Goal: Find specific page/section: Find specific page/section

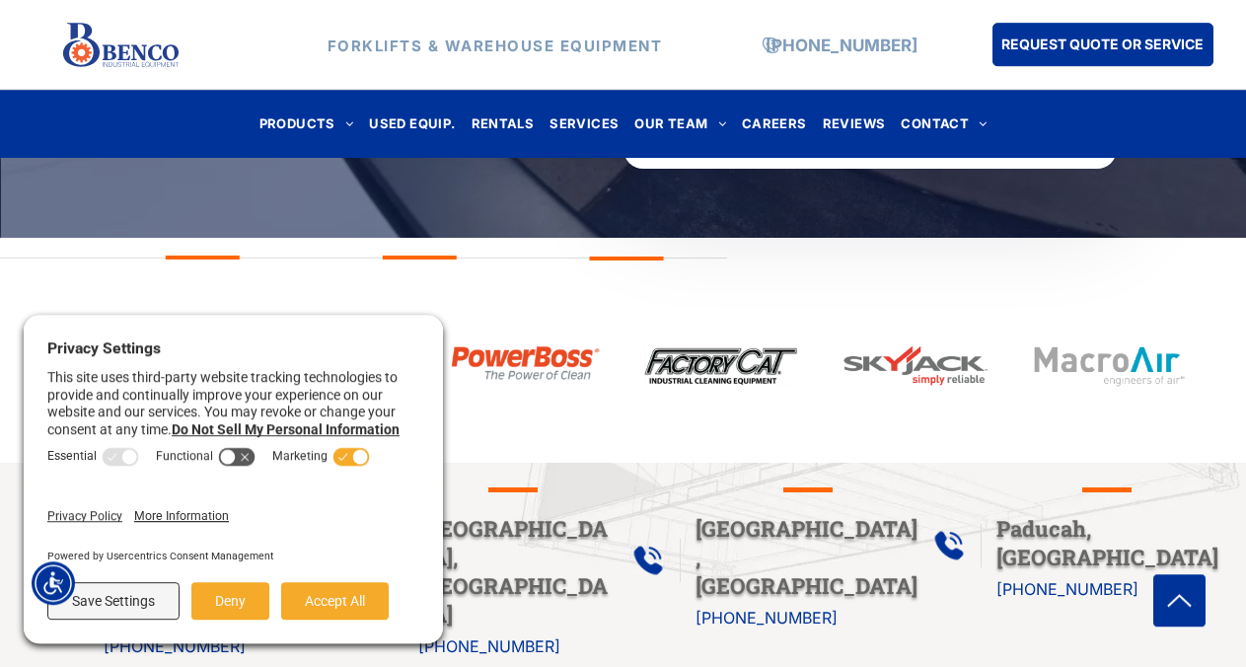
scroll to position [854, 0]
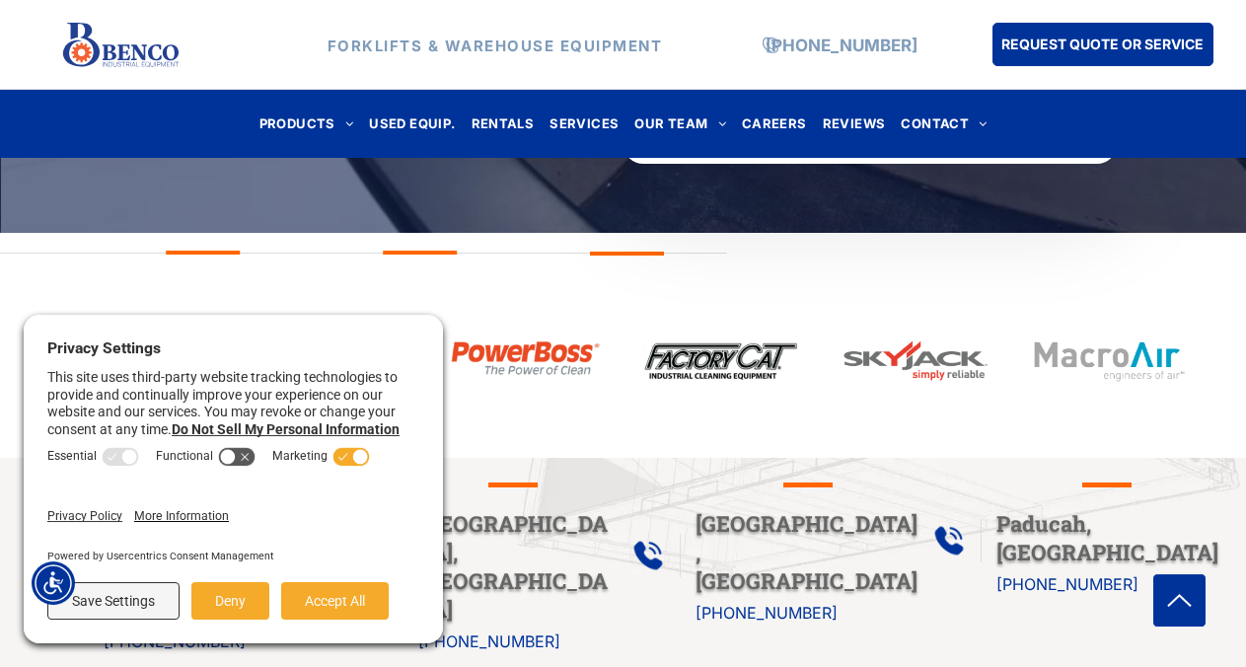
click at [695, 404] on div at bounding box center [623, 367] width 1246 height 181
click at [658, 122] on span "OUR TEAM" at bounding box center [681, 124] width 92 height 27
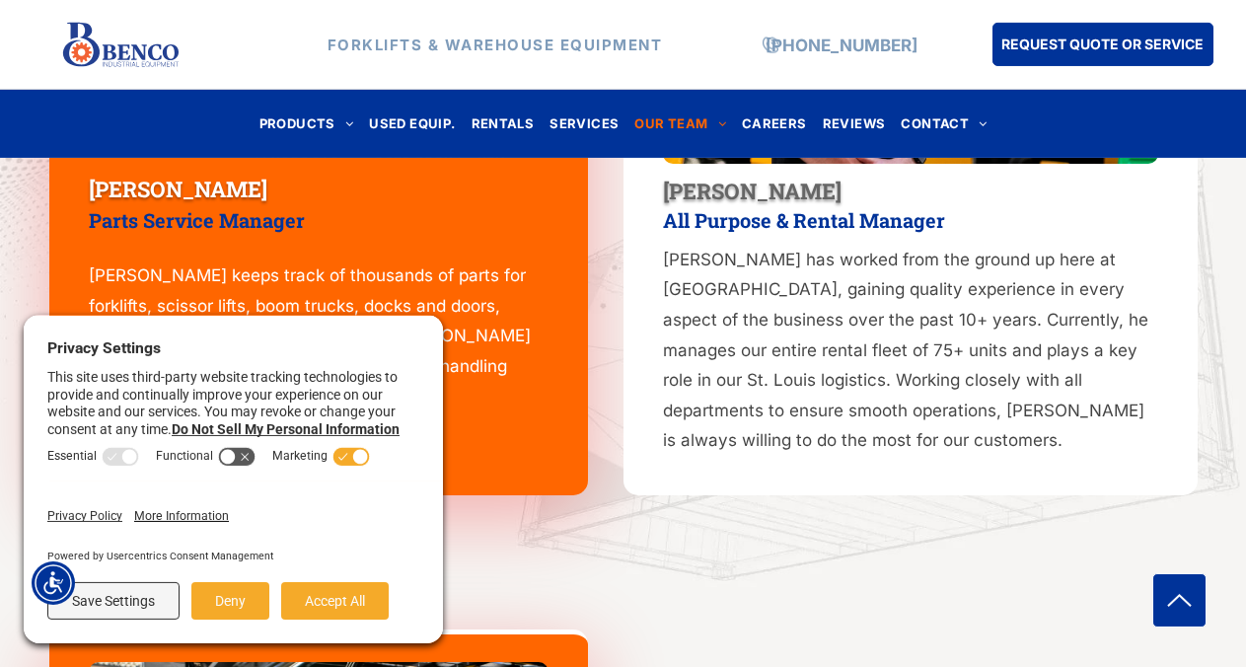
scroll to position [1869, 0]
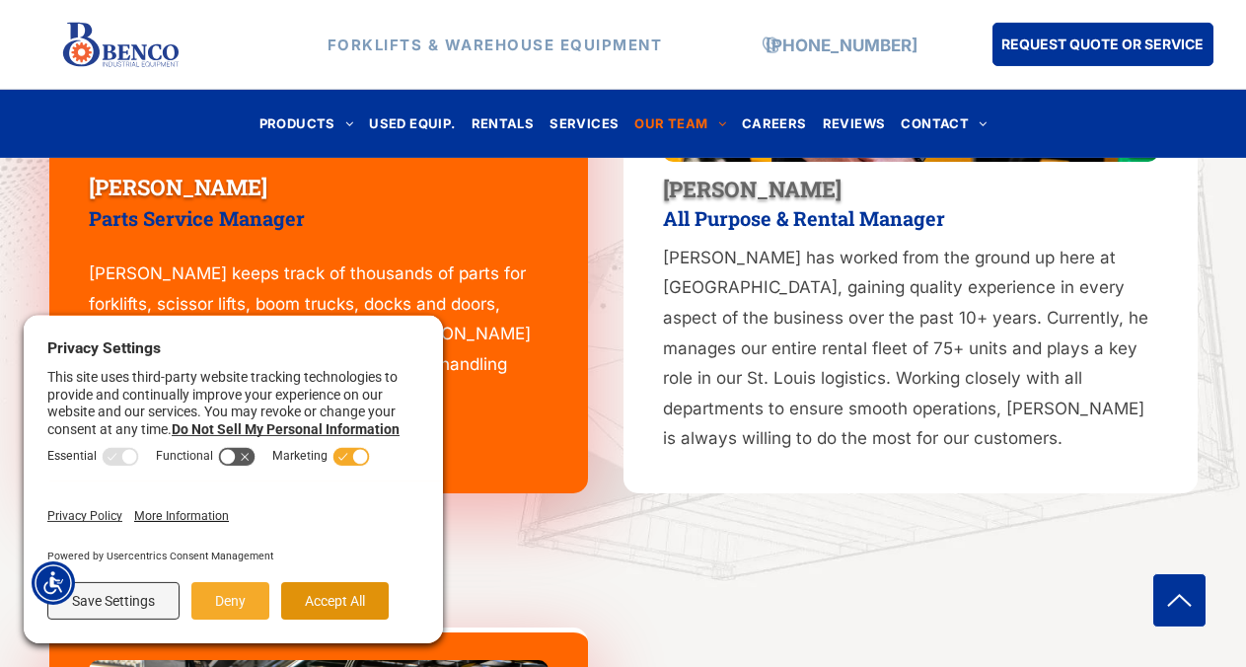
click at [337, 618] on button "Accept All" at bounding box center [335, 601] width 108 height 38
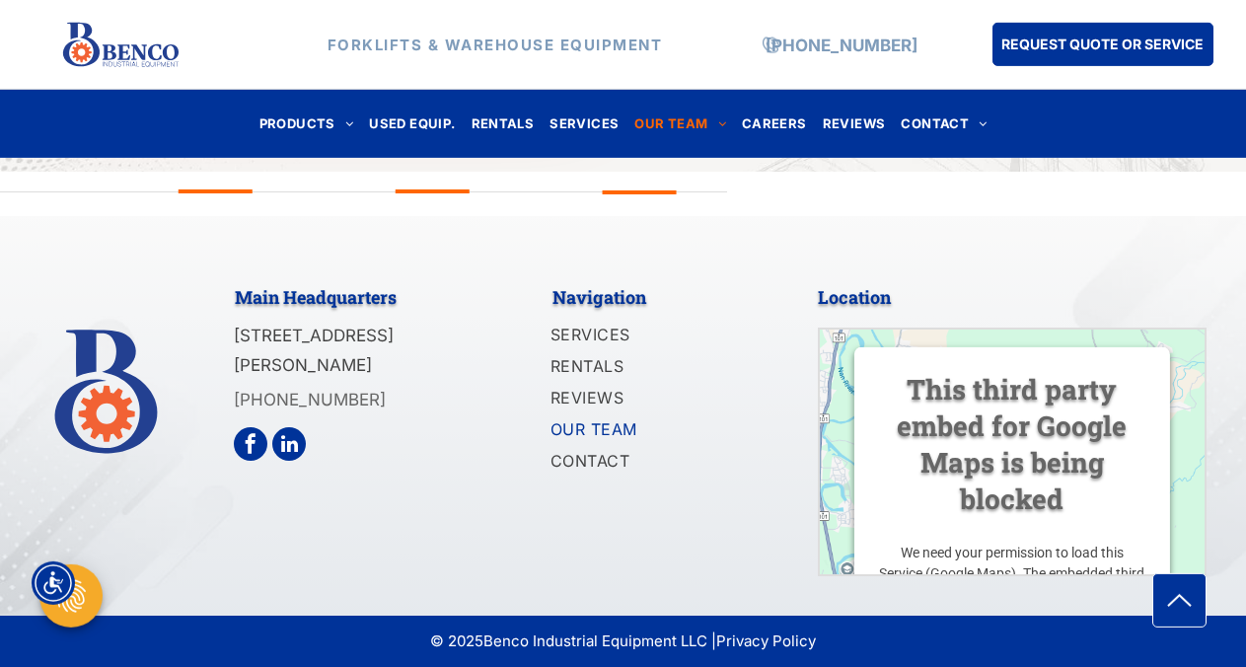
scroll to position [3090, 0]
